Goal: Answer question/provide support: Answer question/provide support

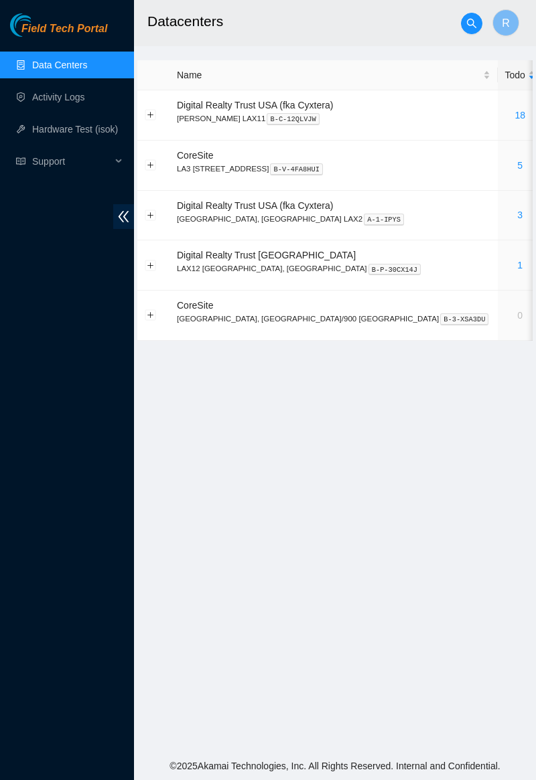
click at [517, 168] on link "5" at bounding box center [519, 165] width 5 height 11
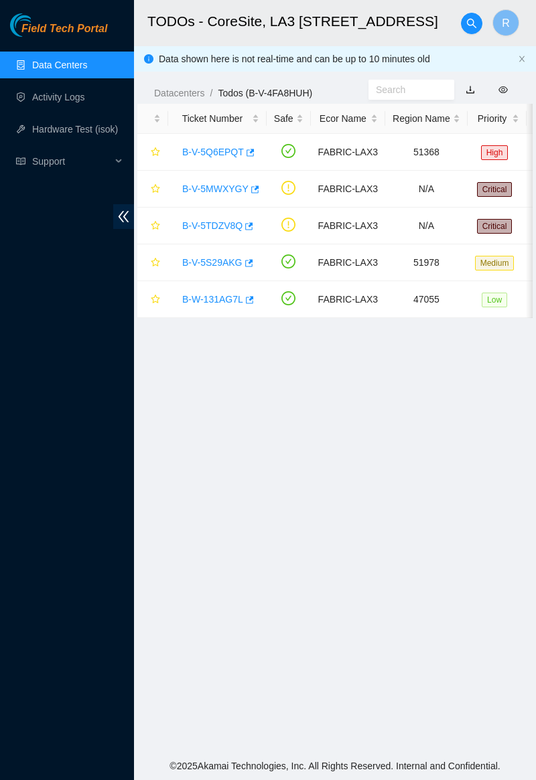
click at [237, 189] on link "B-V-5MWXYGY" at bounding box center [215, 188] width 66 height 11
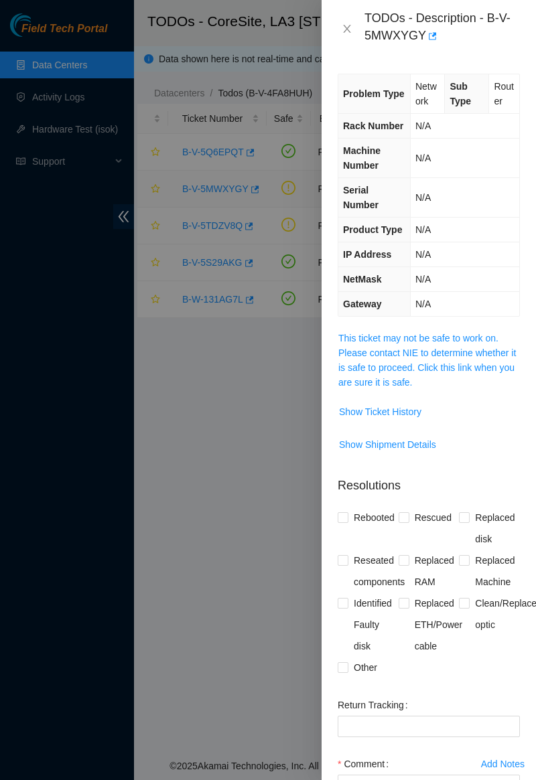
click at [477, 339] on link "This ticket may not be safe to work on. Please contact NIE to determine whether…" at bounding box center [426, 360] width 177 height 55
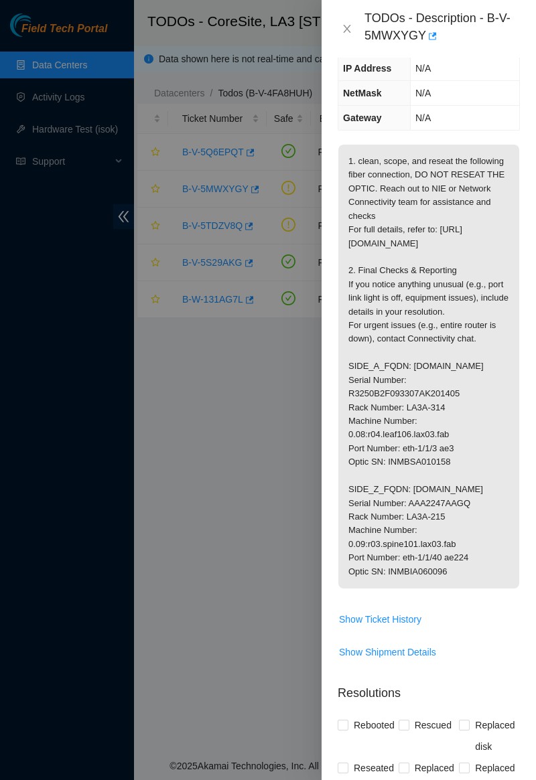
scroll to position [166, 0]
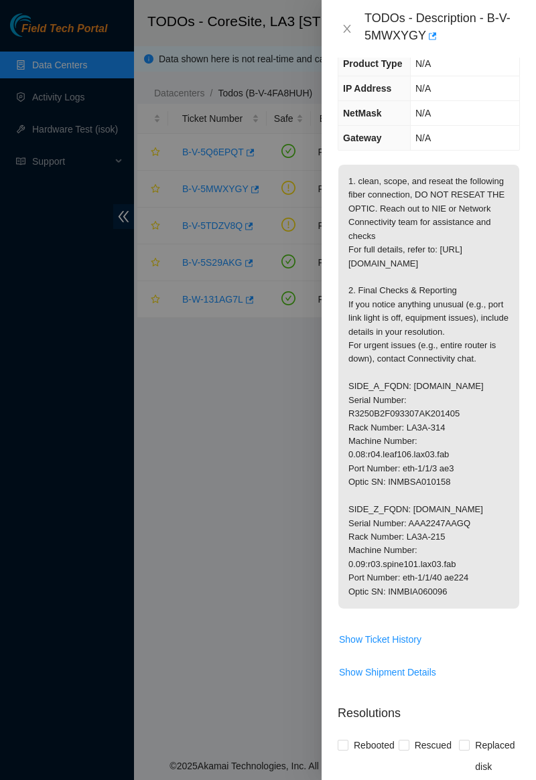
click at [535, 455] on div "Problem Type Network Sub Type Router Rack Number N/A Machine Number N/A Serial …" at bounding box center [428, 419] width 214 height 722
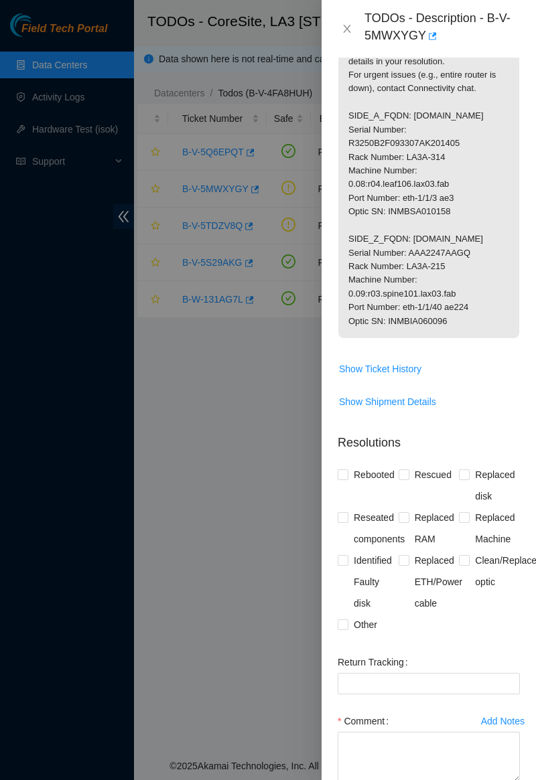
scroll to position [568, 0]
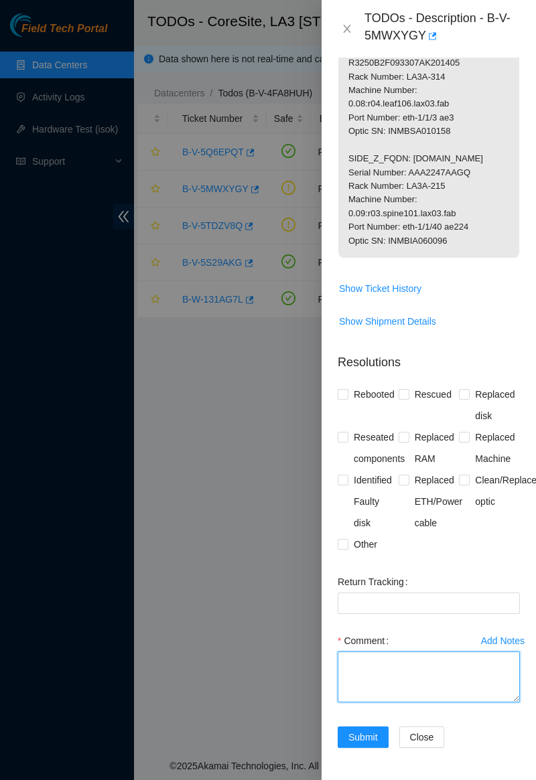
click at [401, 670] on textarea "Comment" at bounding box center [428, 676] width 182 height 51
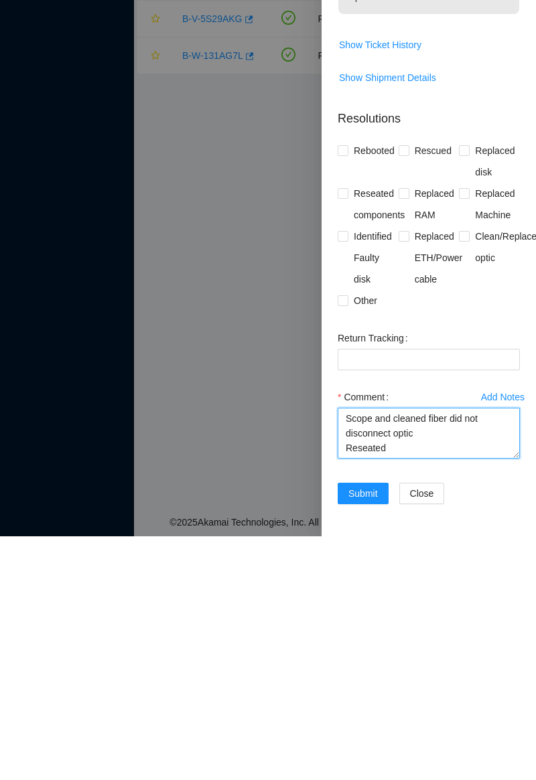
scroll to position [15, 0]
type textarea "Scope and cleaned fiber did not disconnect optic Reseated Port lights UP"
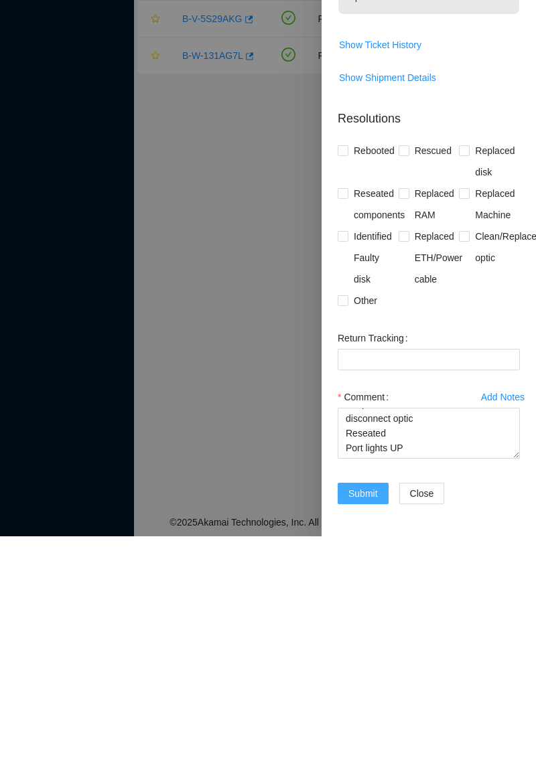
click at [364, 728] on button "Submit" at bounding box center [362, 736] width 51 height 21
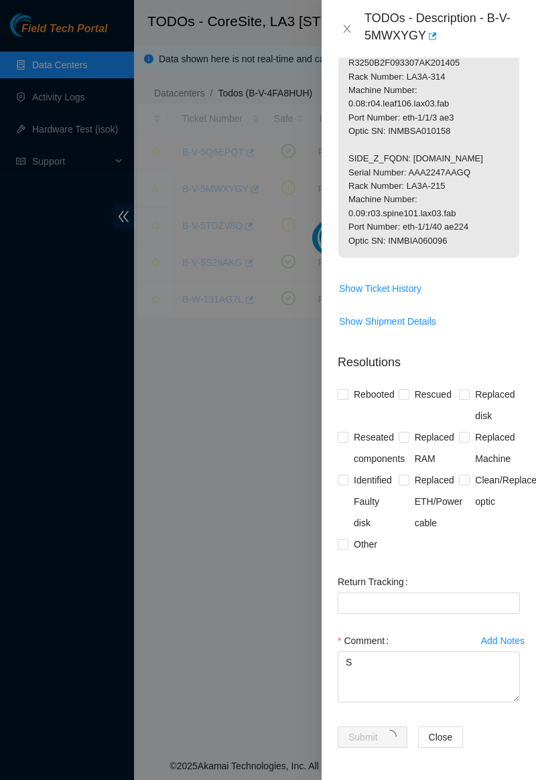
scroll to position [52, 0]
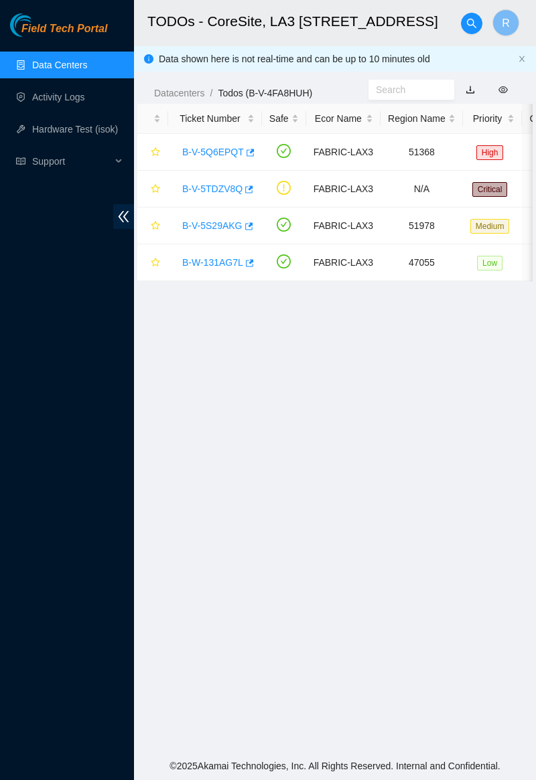
click at [219, 187] on link "B-V-5TDZV8Q" at bounding box center [212, 188] width 60 height 11
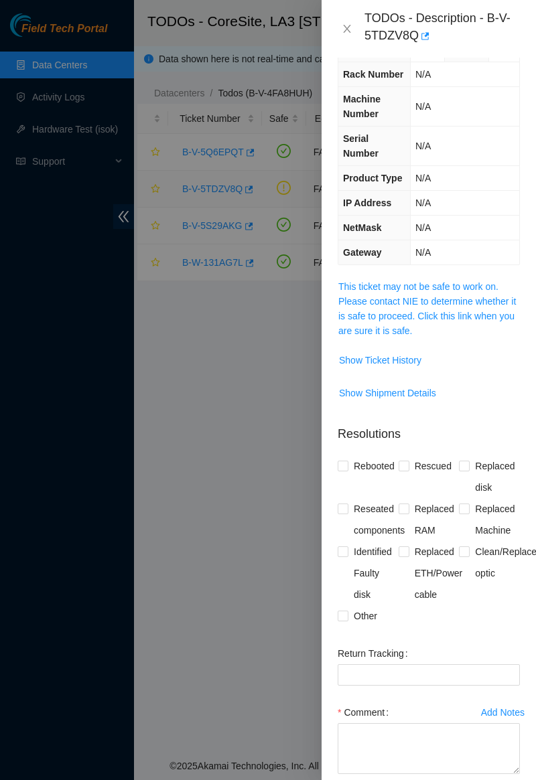
click at [454, 287] on link "This ticket may not be safe to work on. Please contact NIE to determine whether…" at bounding box center [426, 308] width 177 height 55
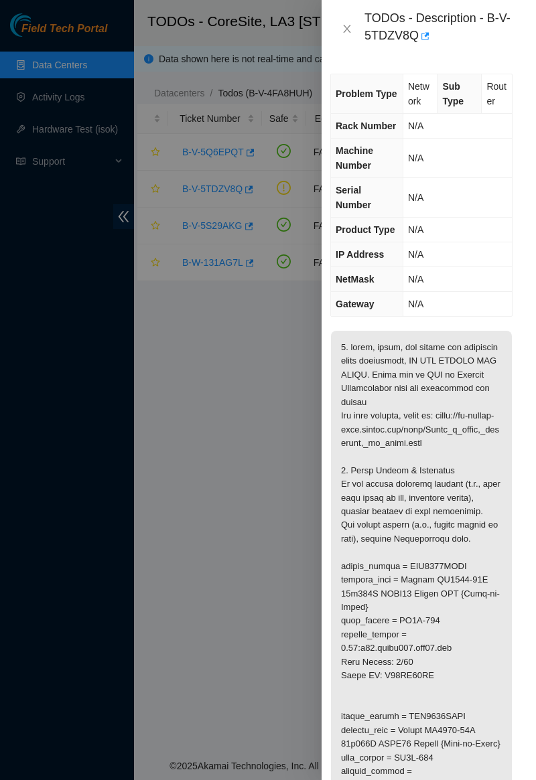
scroll to position [0, 0]
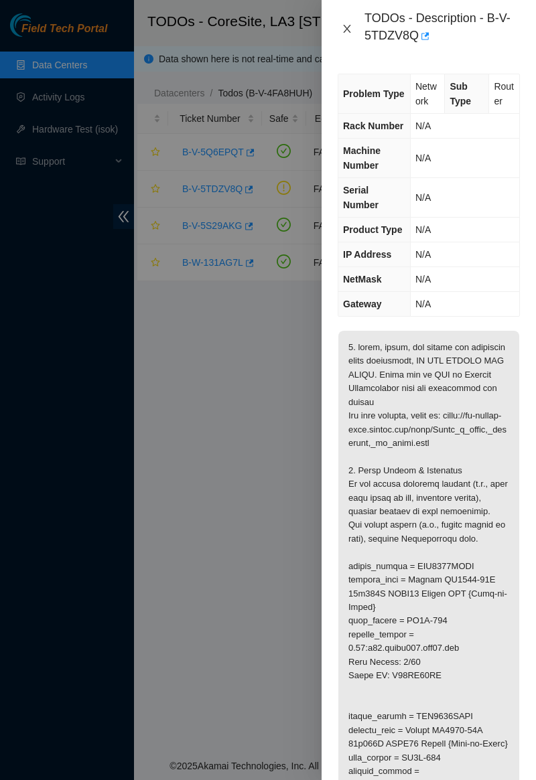
click at [350, 24] on icon "close" at bounding box center [346, 28] width 11 height 11
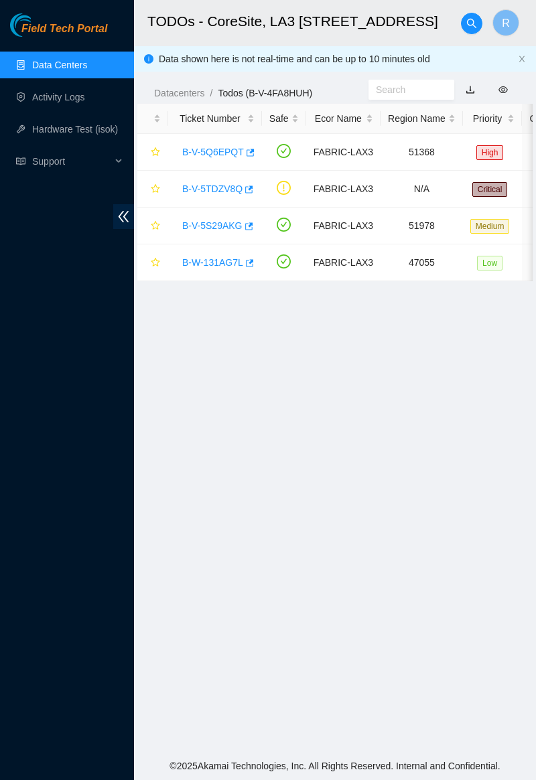
click at [535, 33] on div "TODOs - Description - undefined Problem Type N/A Rack Number N/A Machine Number…" at bounding box center [536, 390] width 0 height 780
click at [85, 102] on link "Activity Logs" at bounding box center [58, 97] width 53 height 11
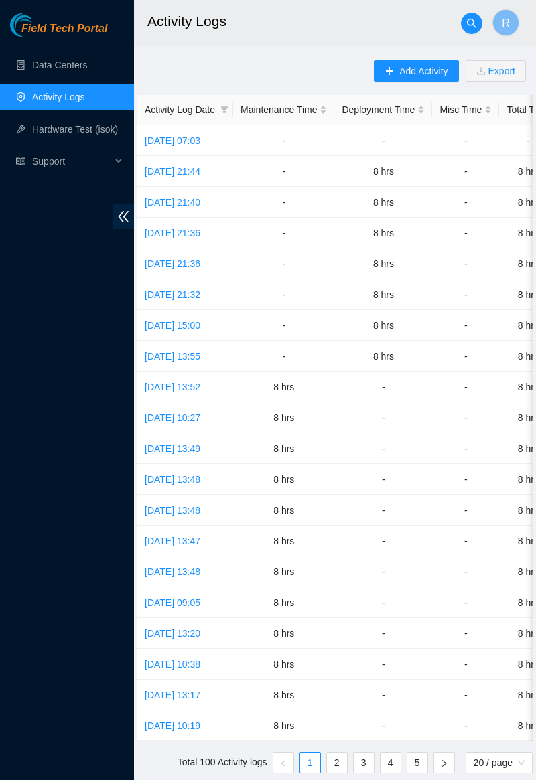
click at [200, 142] on link "Tue, 12 Aug 2025 07:03" at bounding box center [173, 140] width 56 height 11
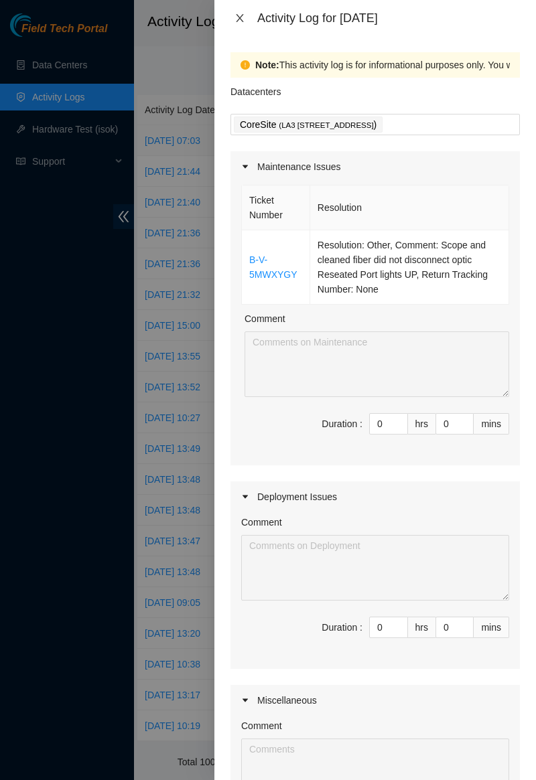
click at [236, 23] on button "Close" at bounding box center [239, 18] width 19 height 13
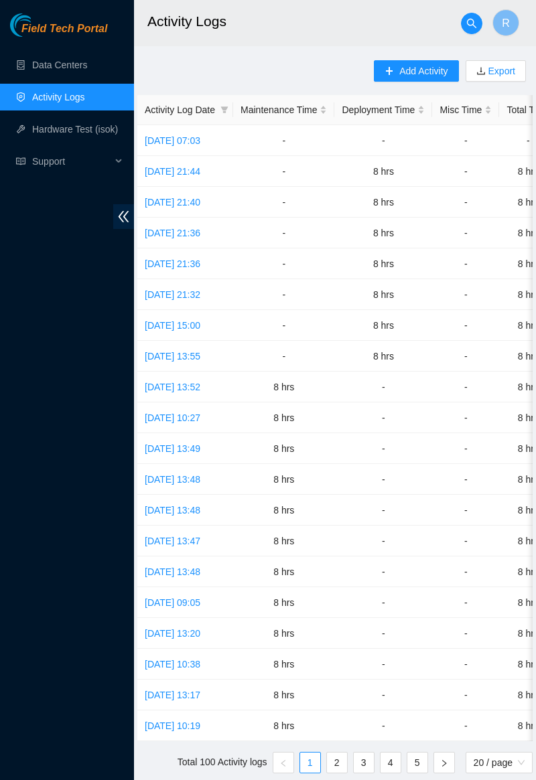
click at [43, 65] on link "Data Centers" at bounding box center [59, 65] width 55 height 11
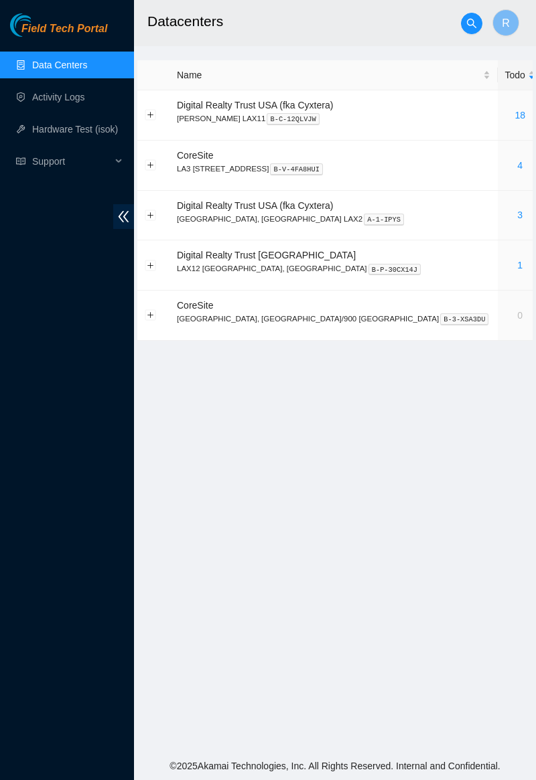
click at [517, 167] on link "4" at bounding box center [519, 165] width 5 height 11
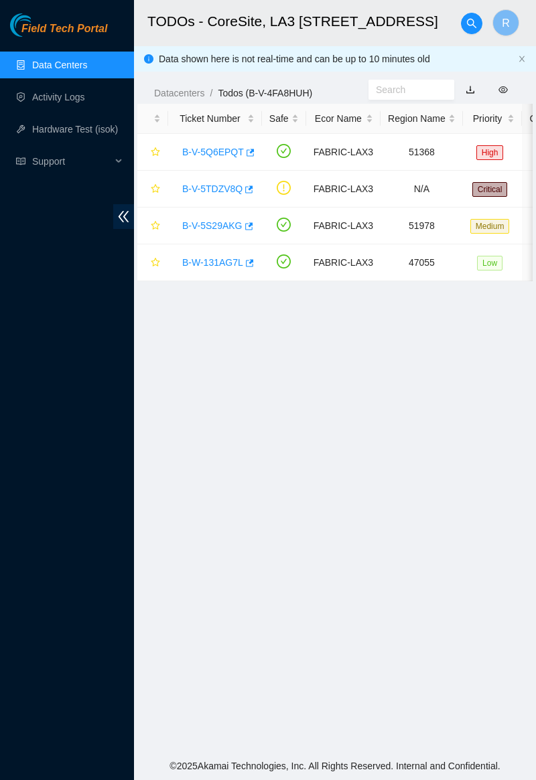
click at [183, 185] on link "B-V-5TDZV8Q" at bounding box center [212, 188] width 60 height 11
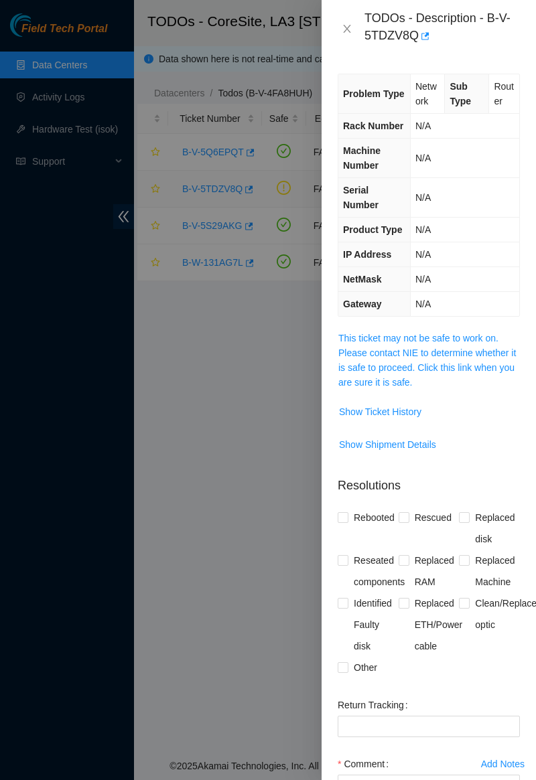
click at [421, 333] on link "This ticket may not be safe to work on. Please contact NIE to determine whether…" at bounding box center [426, 360] width 177 height 55
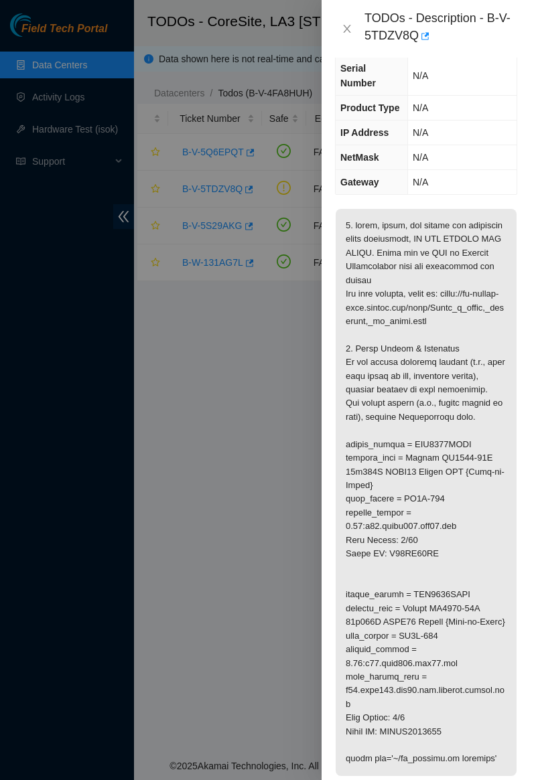
scroll to position [119, 3]
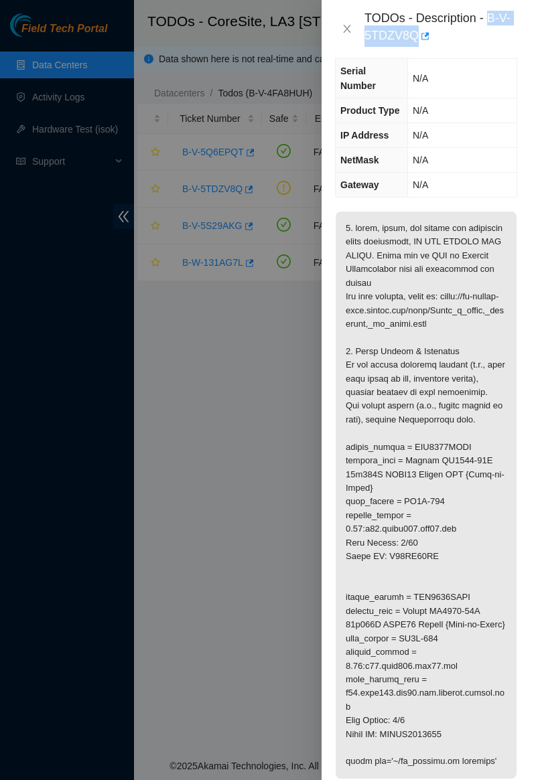
copy div "B-V-5TDZV8Q"
